Goal: Task Accomplishment & Management: Manage account settings

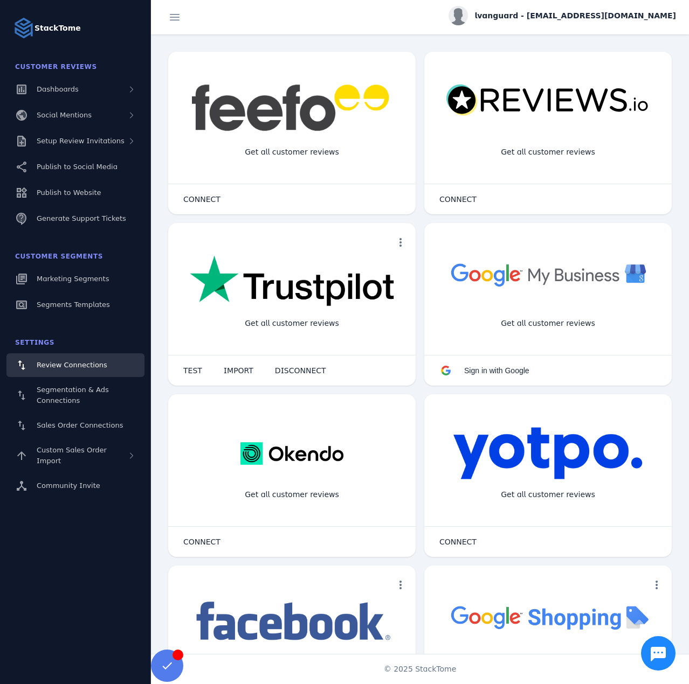
click at [604, 22] on div "lvanguard - [EMAIL_ADDRESS][DOMAIN_NAME]" at bounding box center [561, 15] width 227 height 19
click at [635, 69] on span "Billing" at bounding box center [637, 68] width 23 height 13
click at [621, 26] on user "lvanguard - [EMAIL_ADDRESS][DOMAIN_NAME]" at bounding box center [561, 17] width 227 height 23
click at [619, 20] on span "lvanguard - [EMAIL_ADDRESS][DOMAIN_NAME]" at bounding box center [575, 15] width 202 height 11
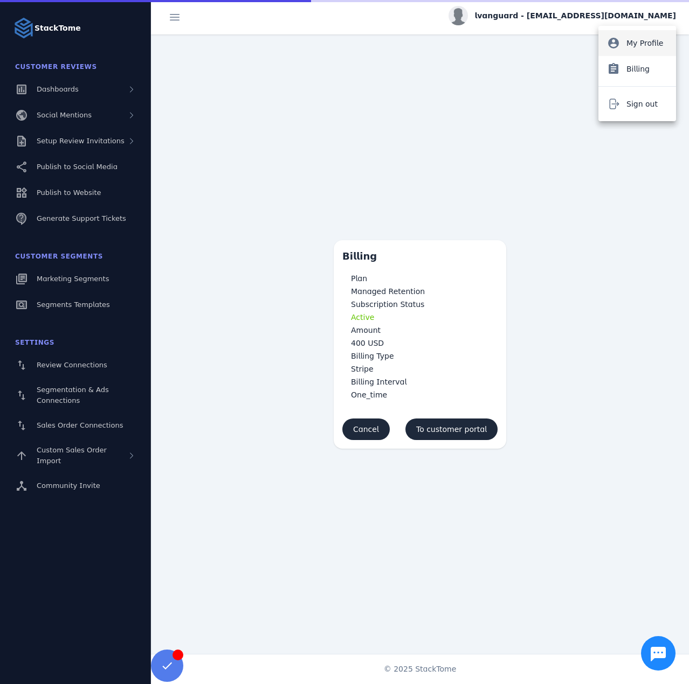
click at [631, 47] on span "My Profile" at bounding box center [644, 43] width 37 height 13
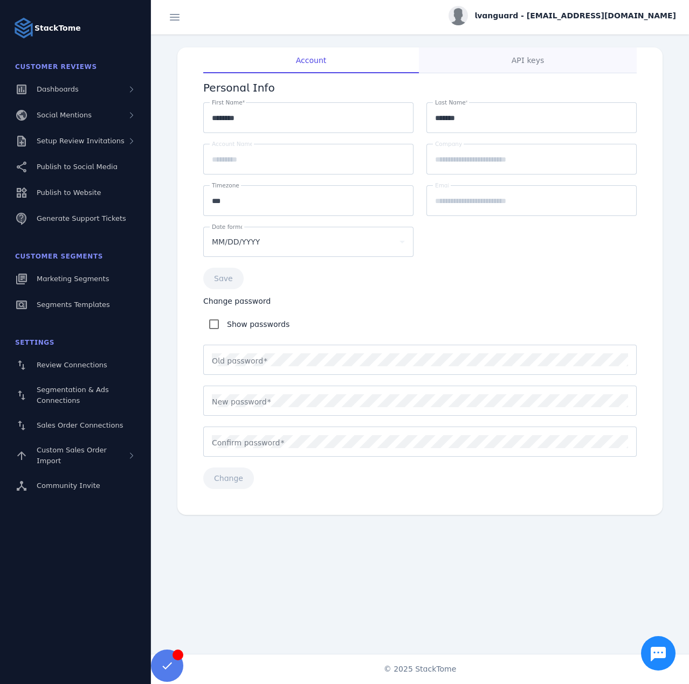
click at [526, 64] on span "API keys" at bounding box center [527, 61] width 32 height 8
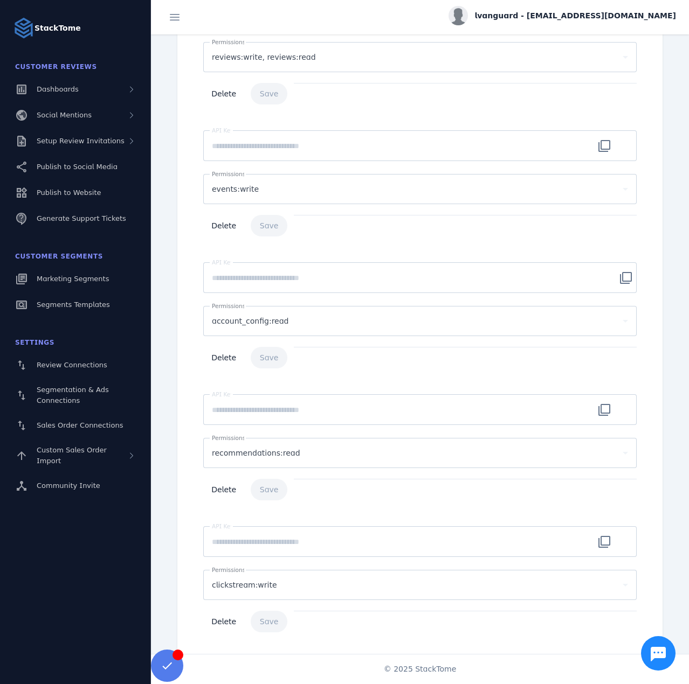
scroll to position [153, 0]
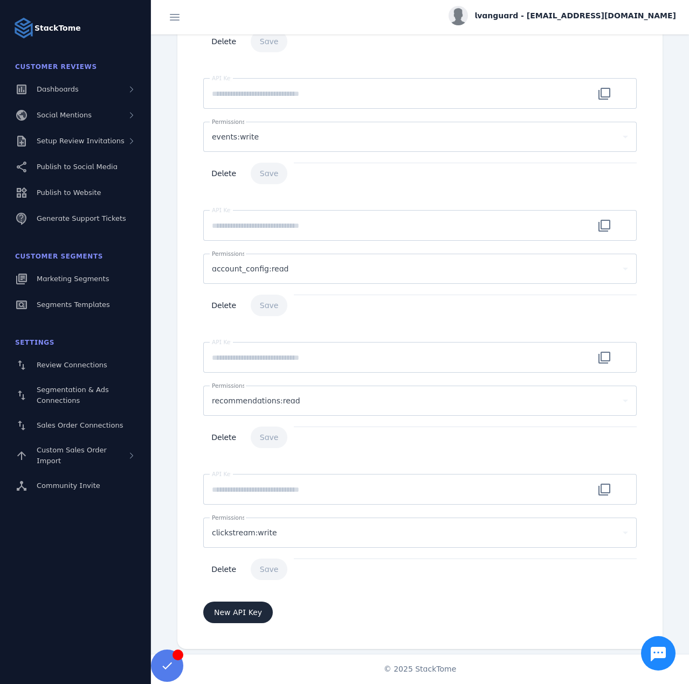
click at [562, 19] on span "lvanguard - [EMAIL_ADDRESS][DOMAIN_NAME]" at bounding box center [575, 15] width 202 height 11
drag, startPoint x: 622, startPoint y: 98, endPoint x: 564, endPoint y: 43, distance: 79.6
click at [622, 98] on button "Sign out" at bounding box center [637, 104] width 78 height 26
